Goal: Task Accomplishment & Management: Use online tool/utility

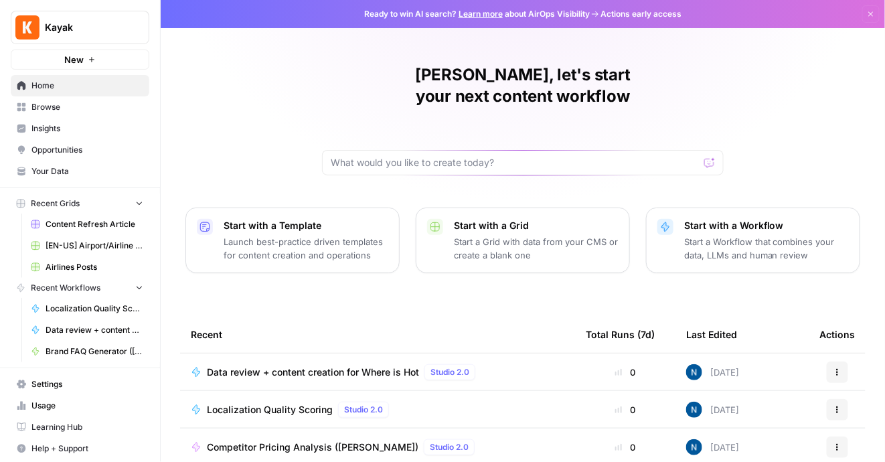
click at [72, 107] on span "Browse" at bounding box center [87, 107] width 112 height 12
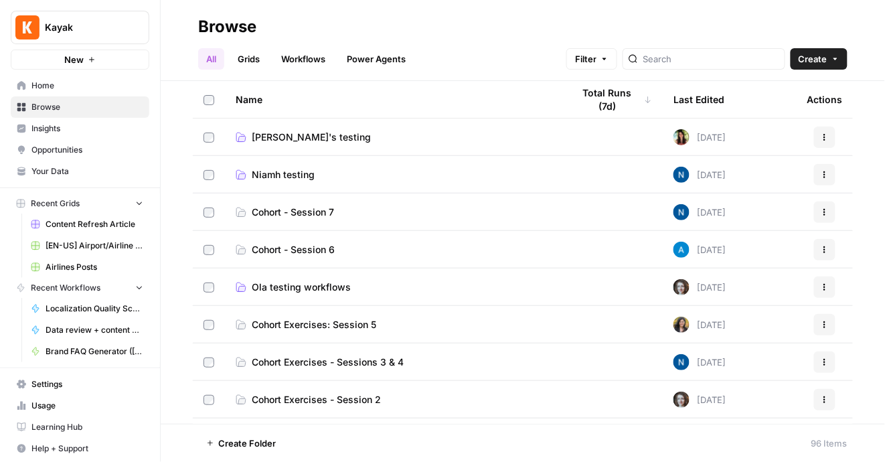
click at [296, 185] on td "Niamh testing" at bounding box center [393, 174] width 337 height 37
click at [300, 175] on span "Niamh testing" at bounding box center [283, 174] width 63 height 13
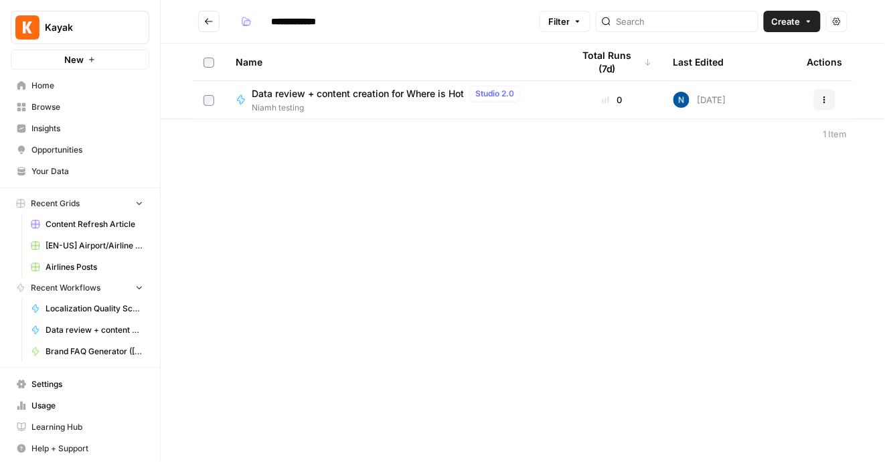
click at [340, 96] on span "Data review + content creation for Where is Hot" at bounding box center [358, 93] width 212 height 13
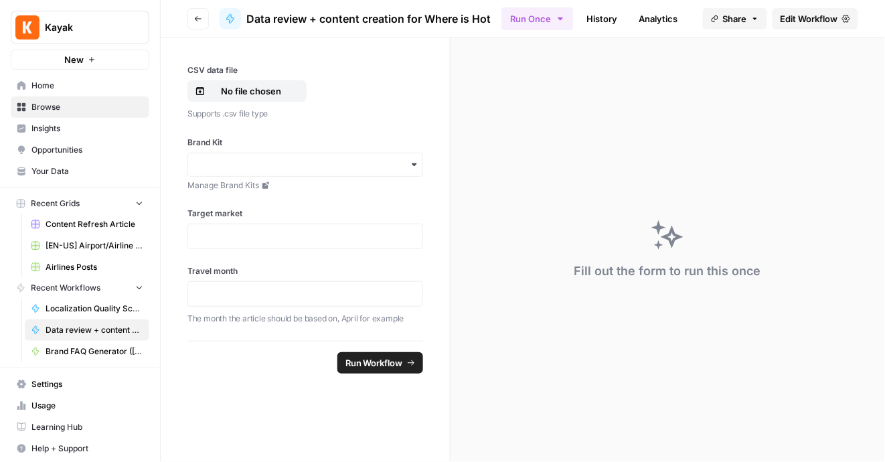
click at [791, 15] on span "Edit Workflow" at bounding box center [809, 18] width 58 height 13
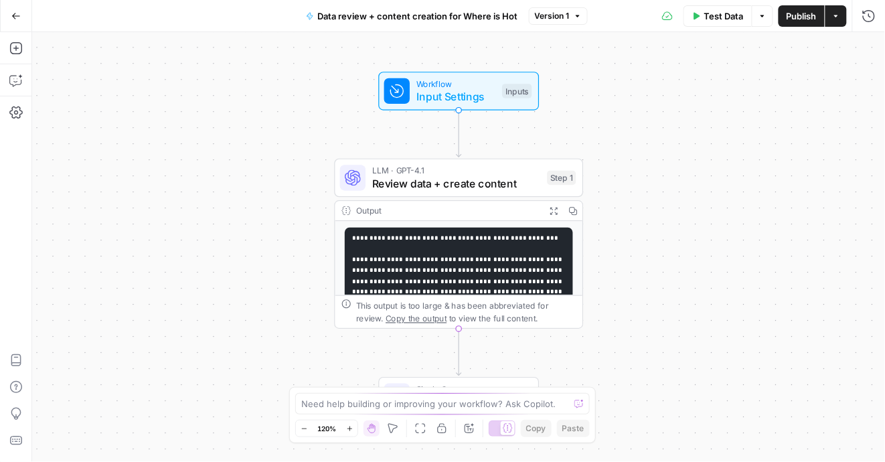
click at [471, 253] on pre "**********" at bounding box center [459, 385] width 228 height 315
click at [474, 181] on span "Review data + create content" at bounding box center [456, 183] width 169 height 16
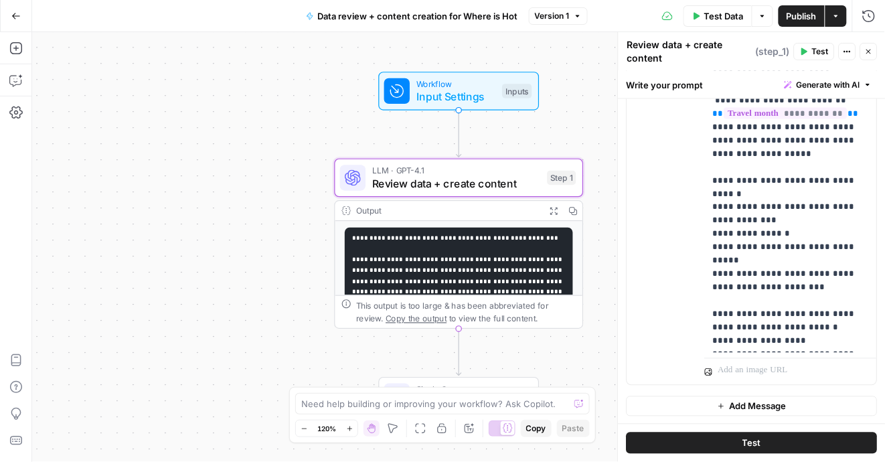
scroll to position [473, 0]
click at [753, 441] on span "Test" at bounding box center [751, 442] width 19 height 13
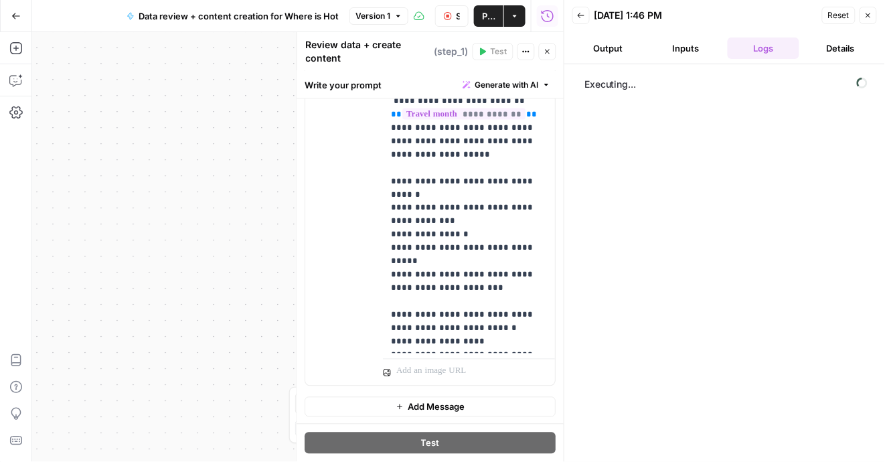
click at [870, 22] on button "Close" at bounding box center [867, 15] width 17 height 17
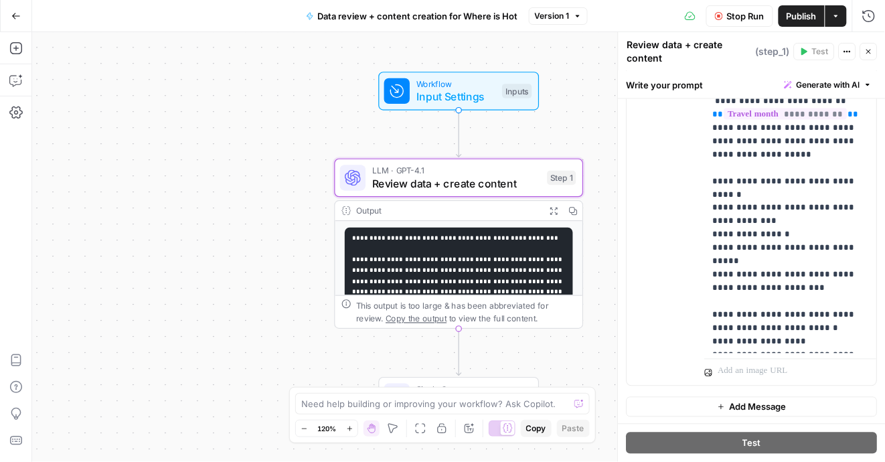
click at [498, 250] on pre "**********" at bounding box center [459, 385] width 228 height 315
click at [772, 262] on p "**********" at bounding box center [791, 27] width 156 height 642
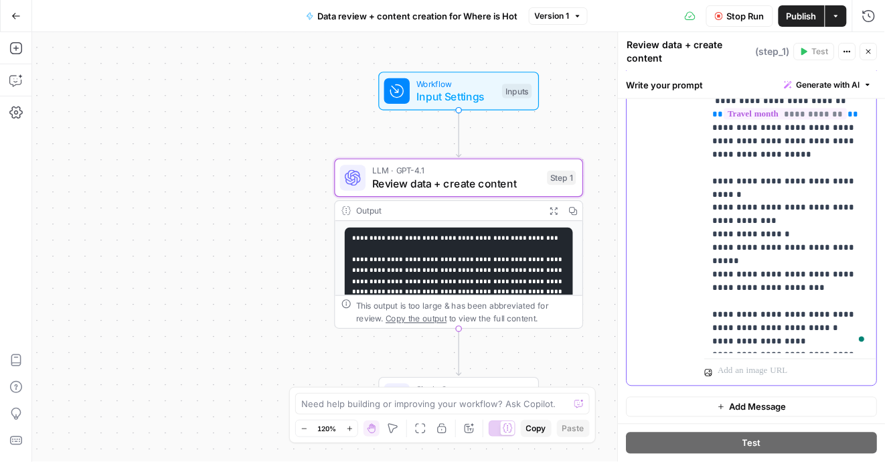
scroll to position [108, 0]
click at [800, 5] on button "Publish" at bounding box center [801, 15] width 46 height 21
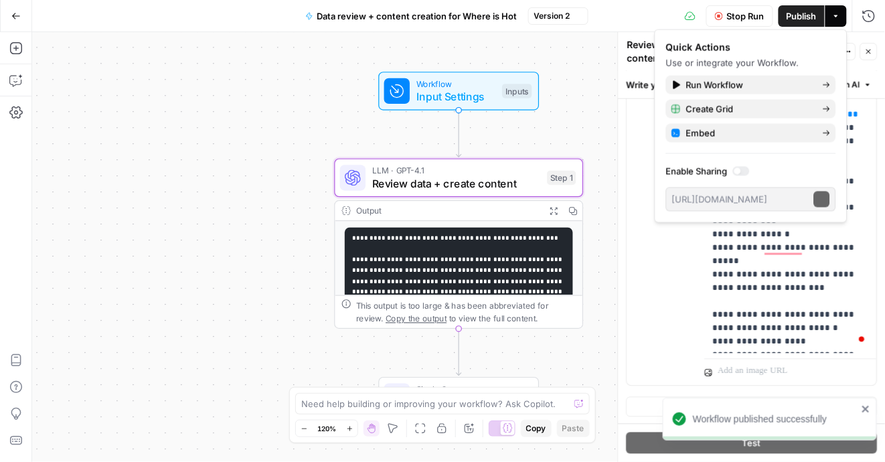
scroll to position [108, 0]
click at [737, 369] on p at bounding box center [783, 371] width 130 height 13
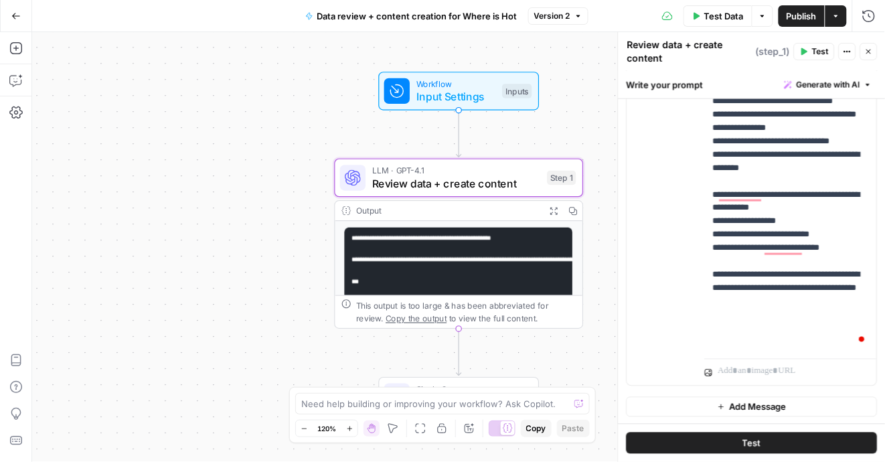
click at [6, 17] on button "Go Back" at bounding box center [16, 16] width 24 height 24
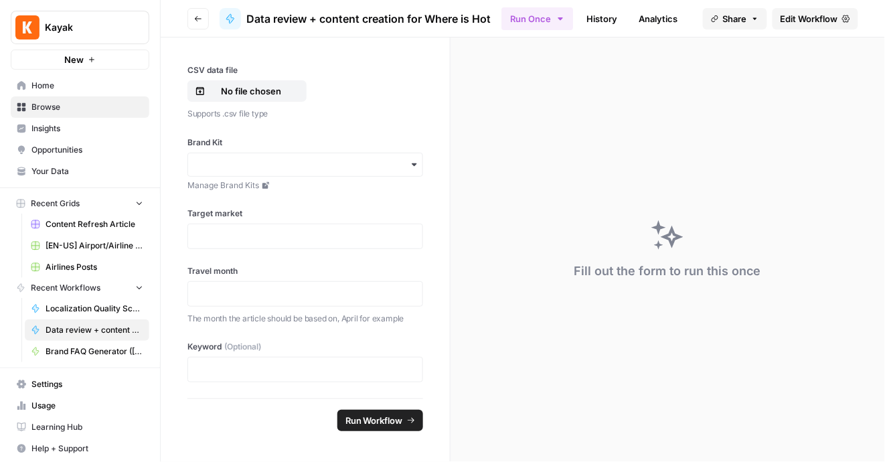
click at [52, 155] on span "Opportunities" at bounding box center [87, 150] width 112 height 12
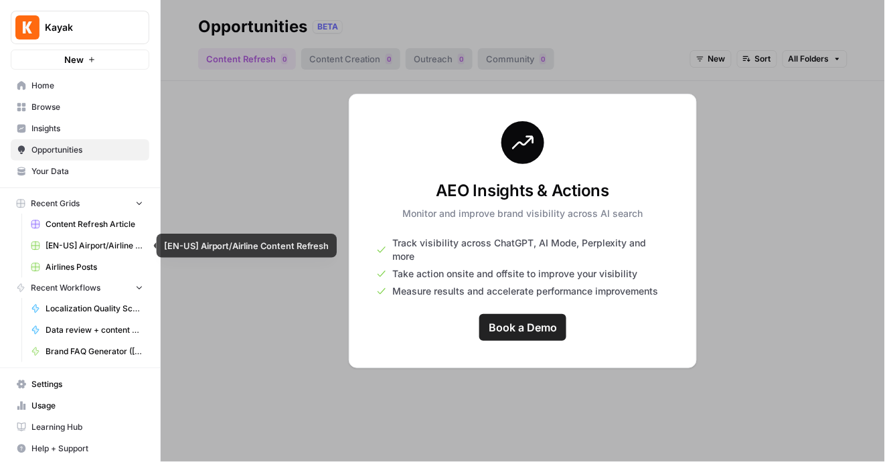
click at [66, 238] on link "[EN-US] Airport/Airline Content Refresh" at bounding box center [87, 245] width 124 height 21
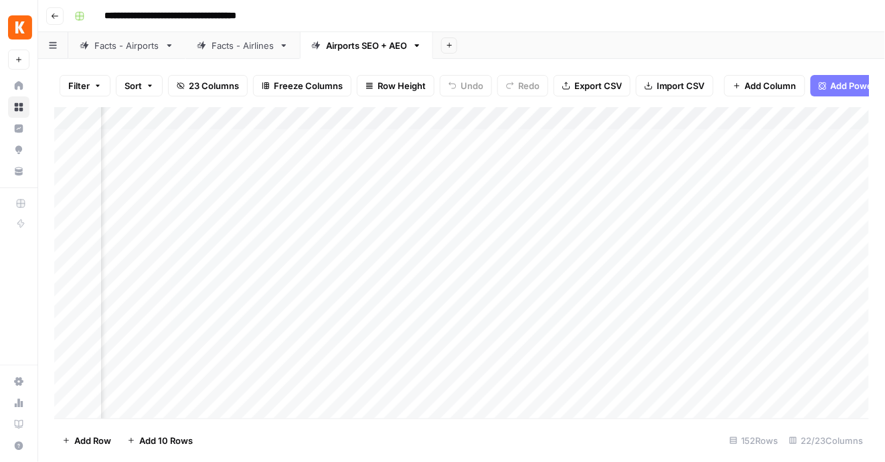
scroll to position [0, 2040]
click at [520, 161] on div "Add Column" at bounding box center [461, 262] width 815 height 311
